Goal: Book appointment/travel/reservation

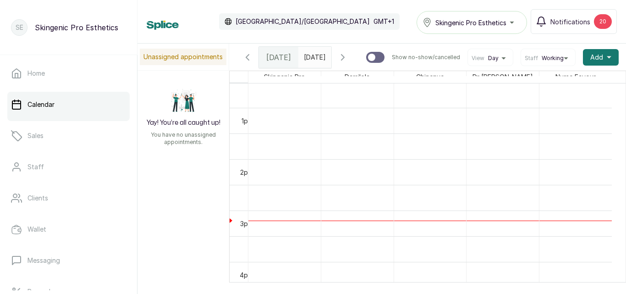
scroll to position [640, 0]
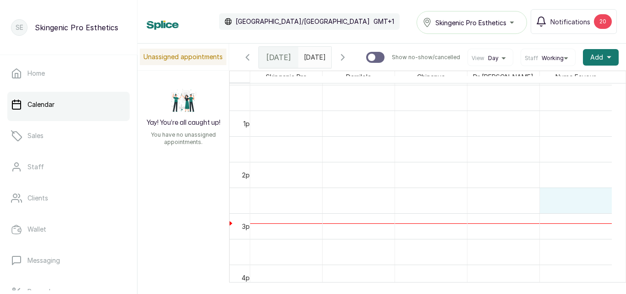
drag, startPoint x: 609, startPoint y: 210, endPoint x: 606, endPoint y: 207, distance: 4.9
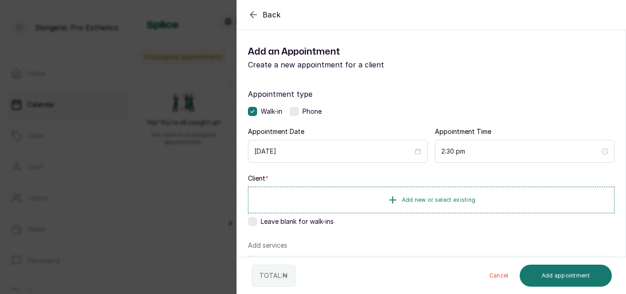
click at [255, 16] on icon "button" at bounding box center [253, 14] width 11 height 11
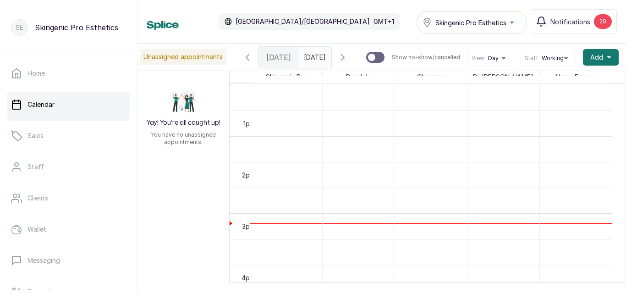
type input "dd/MM/yyyy"
click at [306, 61] on input "dd/MM/yyyy" at bounding box center [306, 55] width 15 height 16
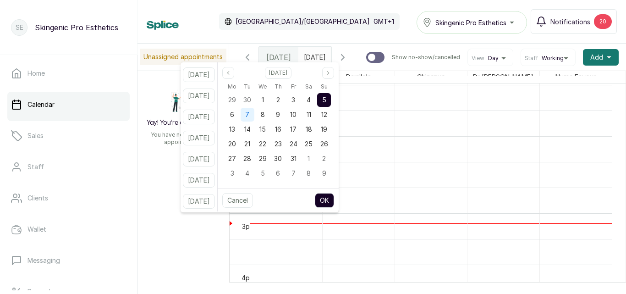
click at [254, 109] on div "7" at bounding box center [248, 115] width 14 height 14
click at [331, 202] on button "OK" at bounding box center [324, 200] width 19 height 15
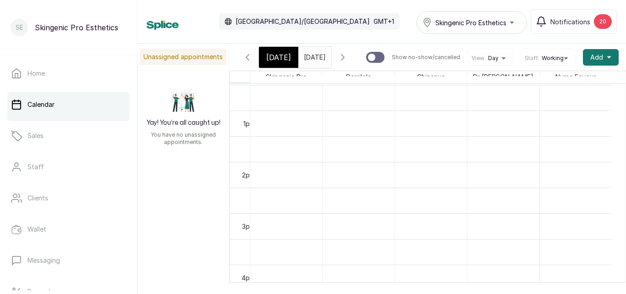
type input "[DATE]"
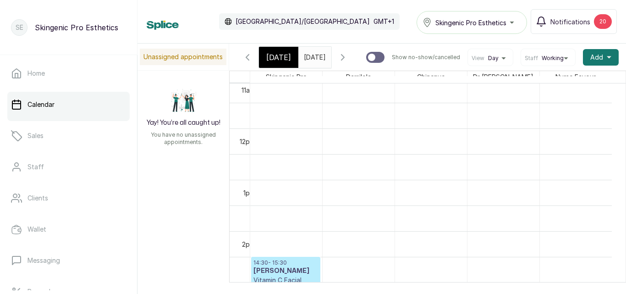
scroll to position [0, 0]
